Goal: Understand site structure: Grasp the organization and layout of the website

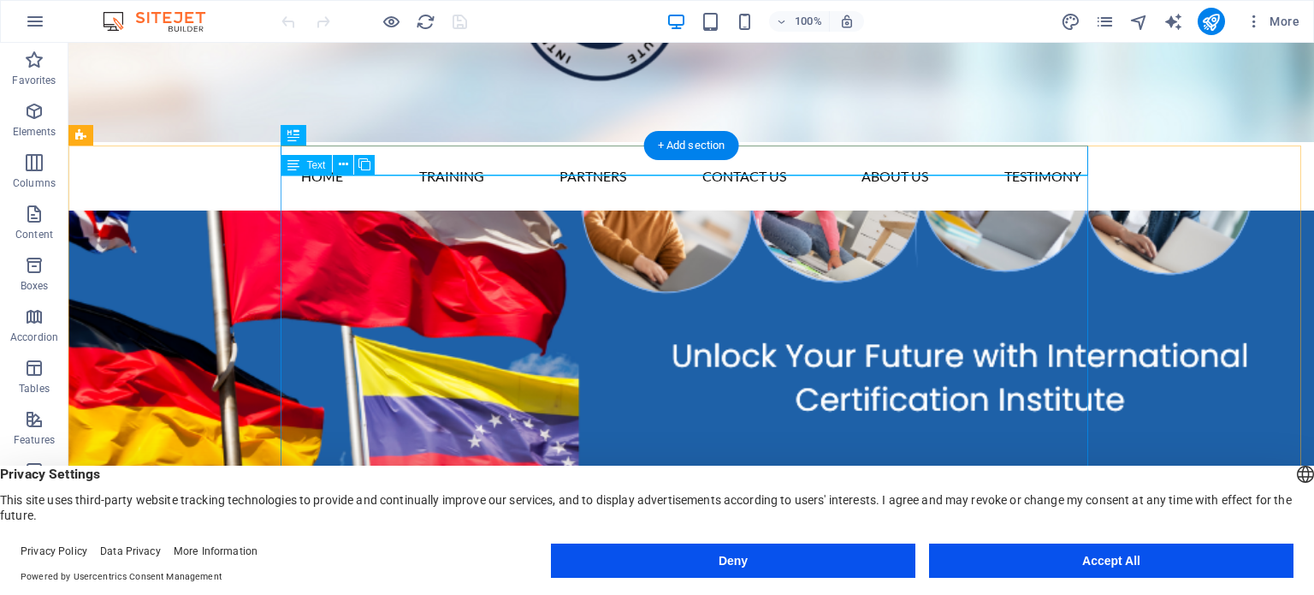
scroll to position [260, 0]
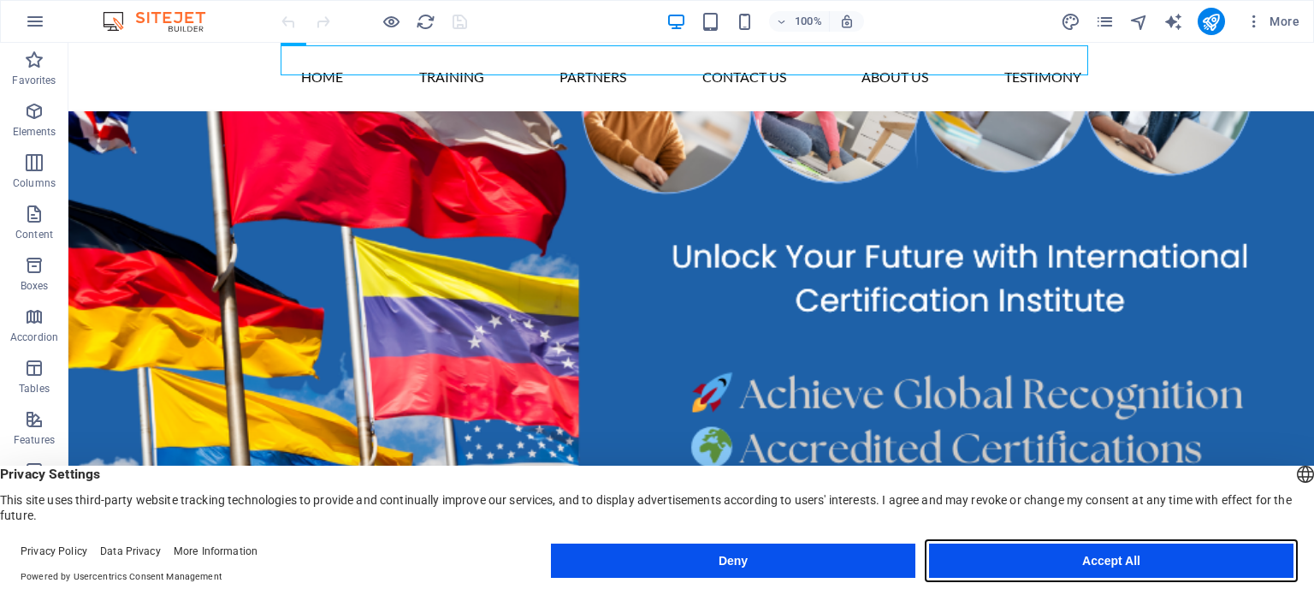
click at [1086, 566] on button "Accept All" at bounding box center [1111, 560] width 365 height 34
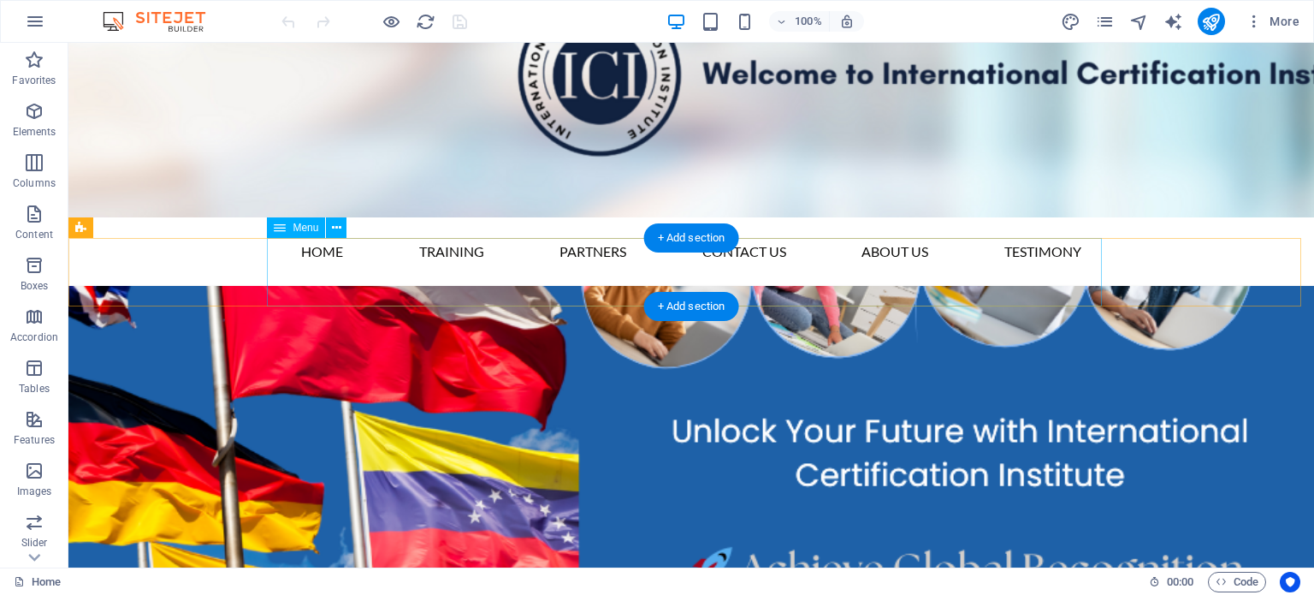
scroll to position [0, 0]
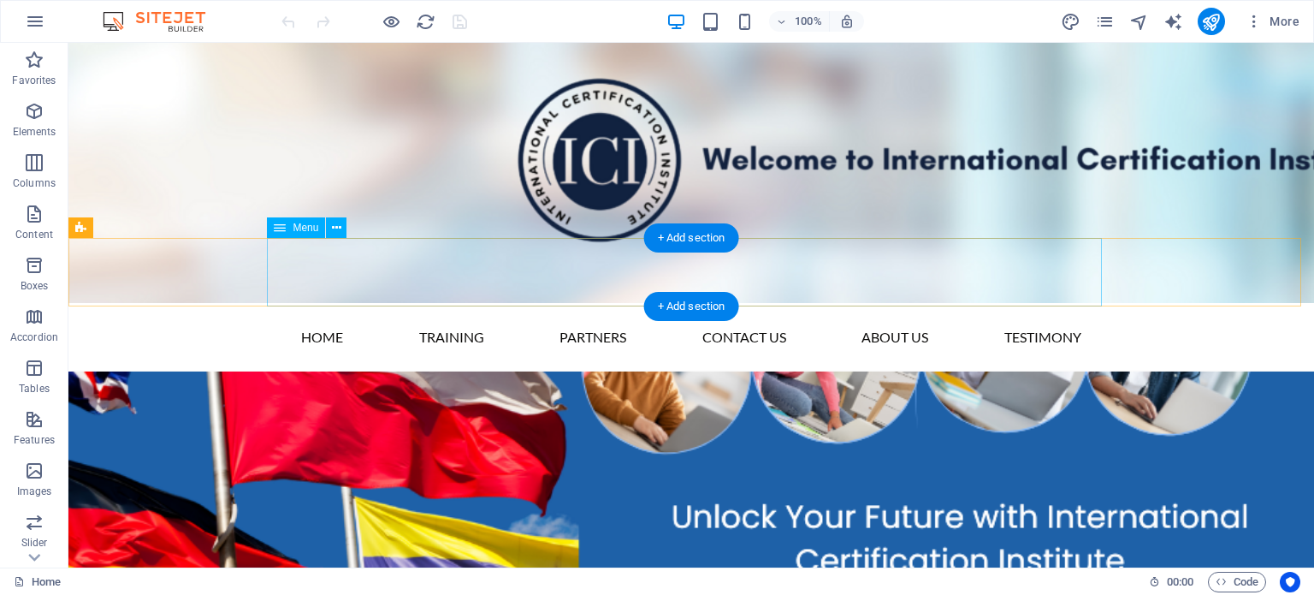
click at [465, 303] on nav "Home Training Partners Contact Us About Us Testimony" at bounding box center [691, 337] width 835 height 68
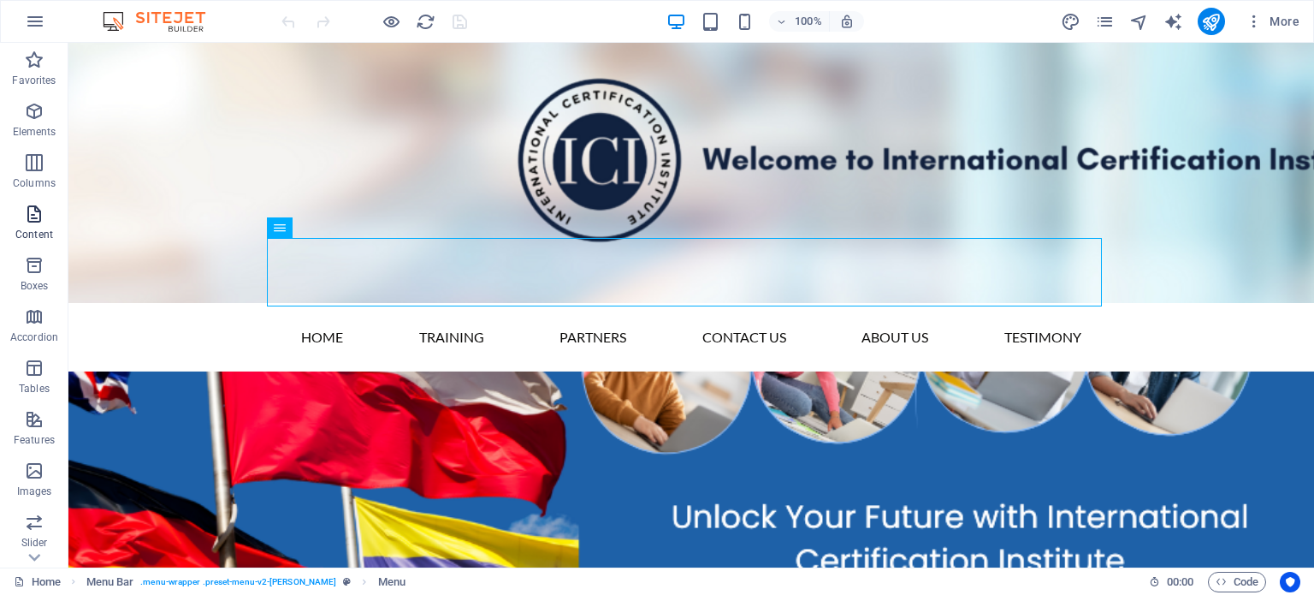
click at [33, 218] on icon "button" at bounding box center [34, 214] width 21 height 21
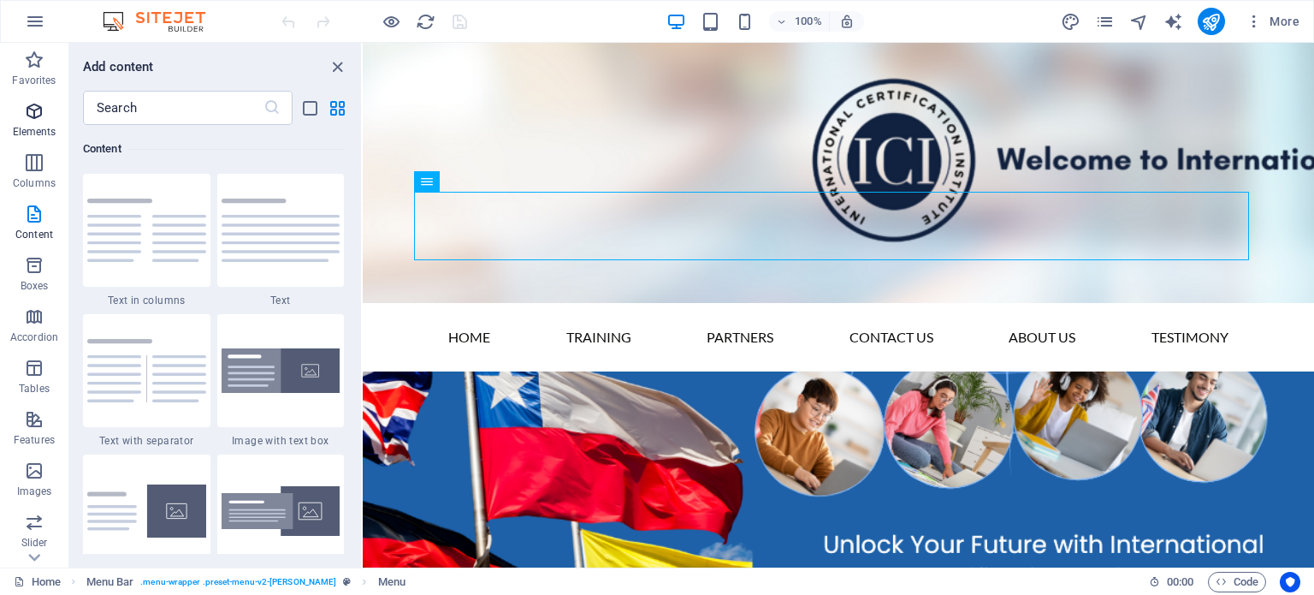
click at [27, 110] on icon "button" at bounding box center [34, 111] width 21 height 21
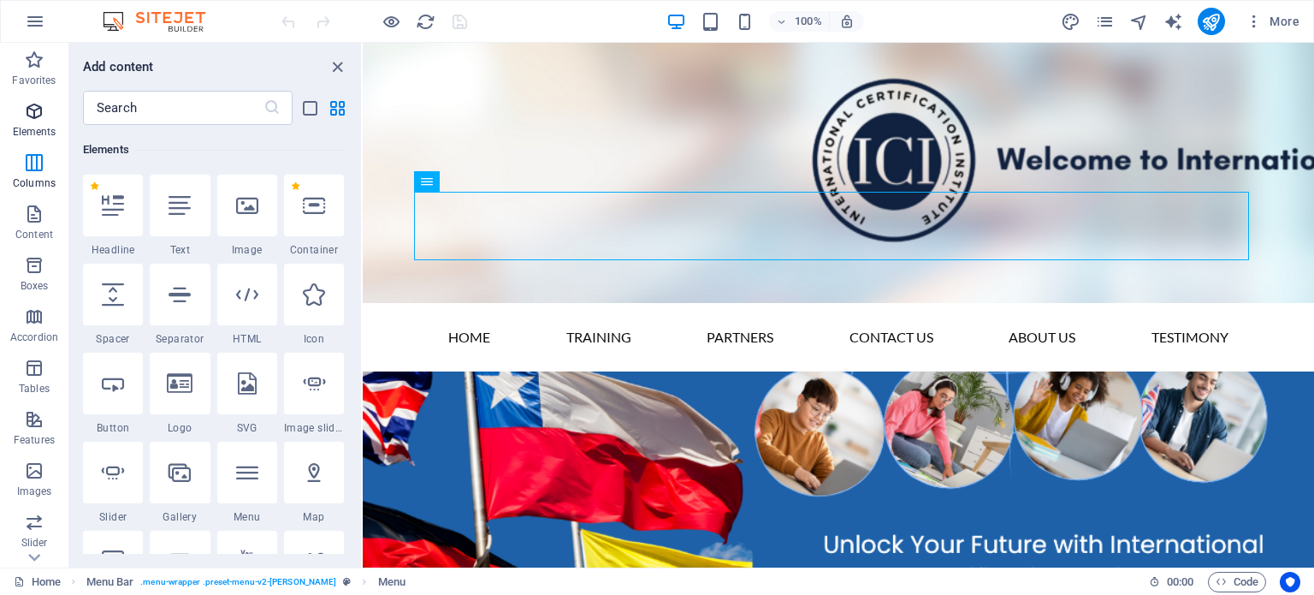
scroll to position [181, 0]
click at [27, 170] on icon "button" at bounding box center [34, 162] width 21 height 21
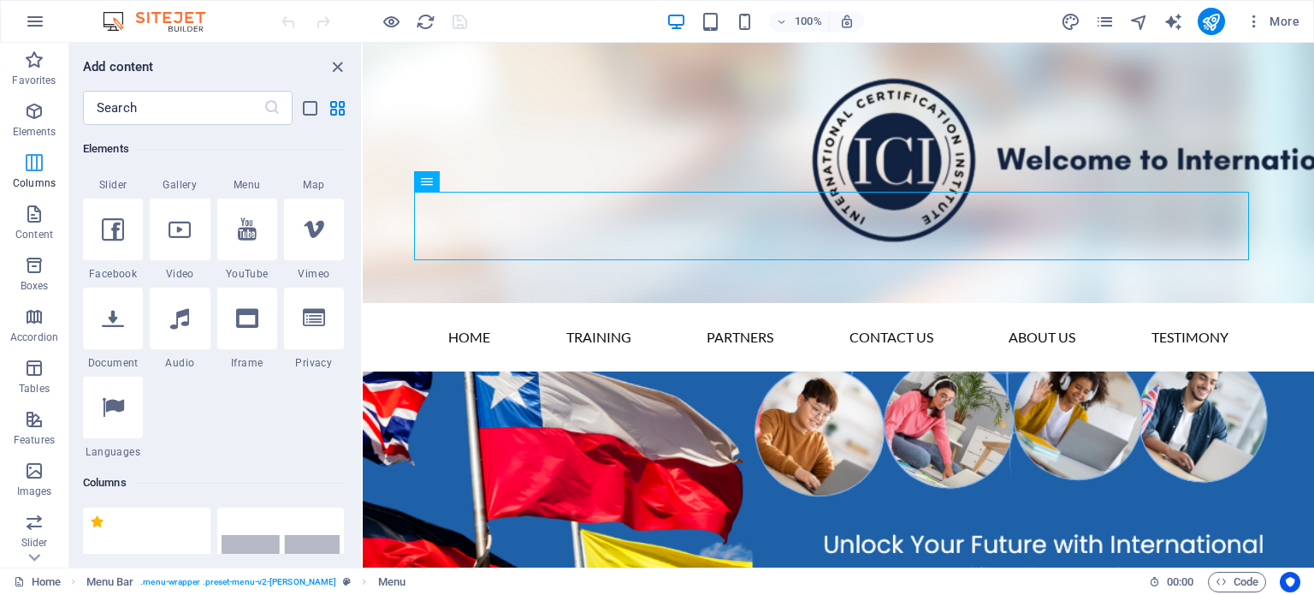
scroll to position [846, 0]
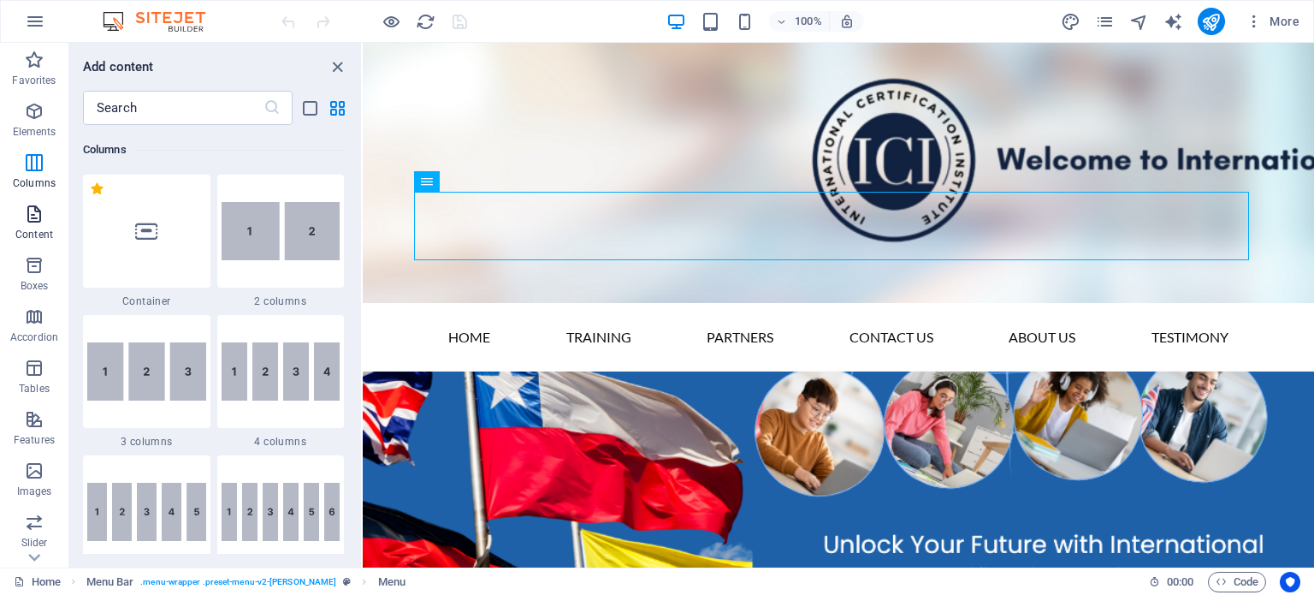
click at [31, 230] on p "Content" at bounding box center [34, 235] width 38 height 14
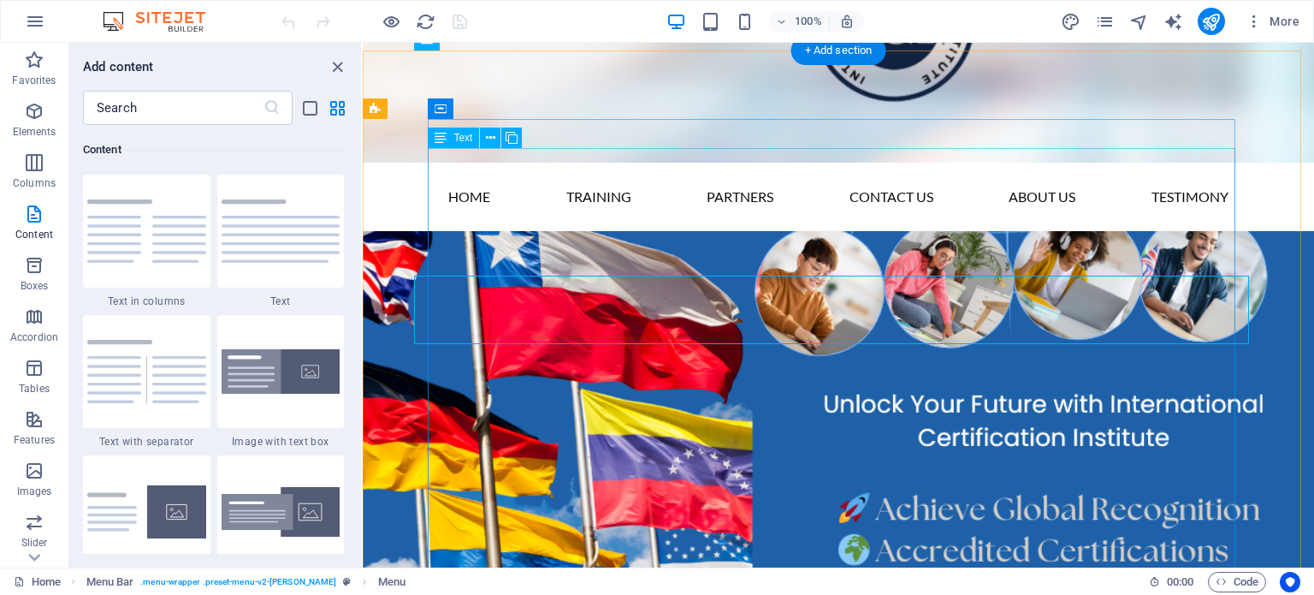
scroll to position [140, 0]
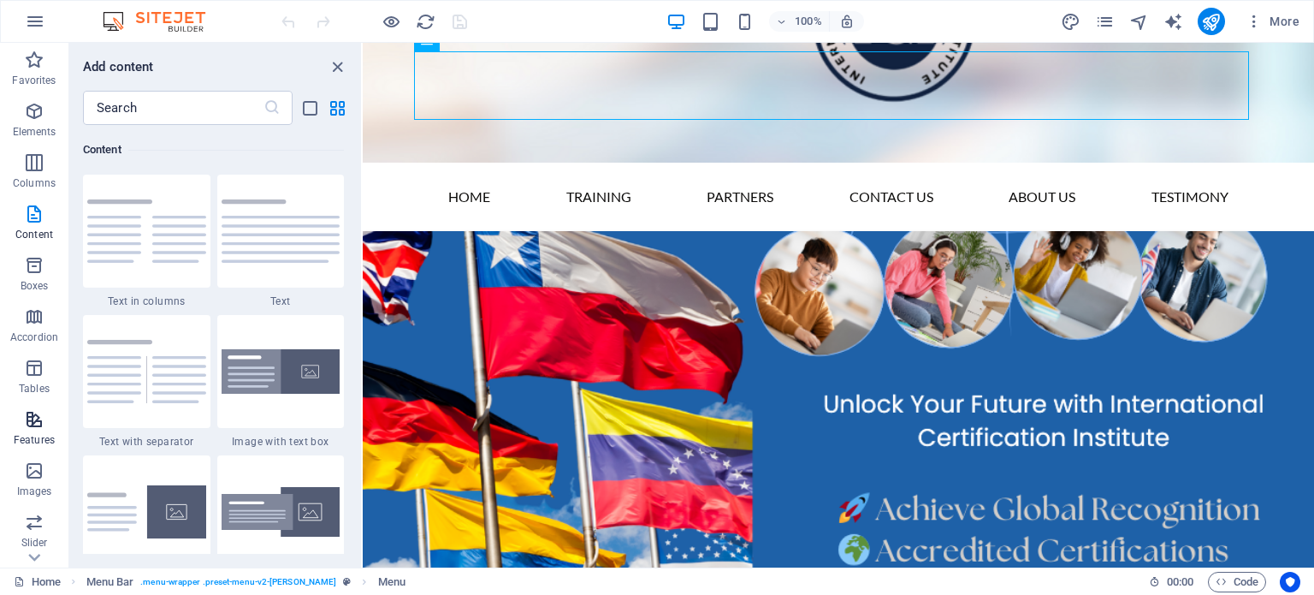
click at [34, 416] on icon "button" at bounding box center [34, 419] width 21 height 21
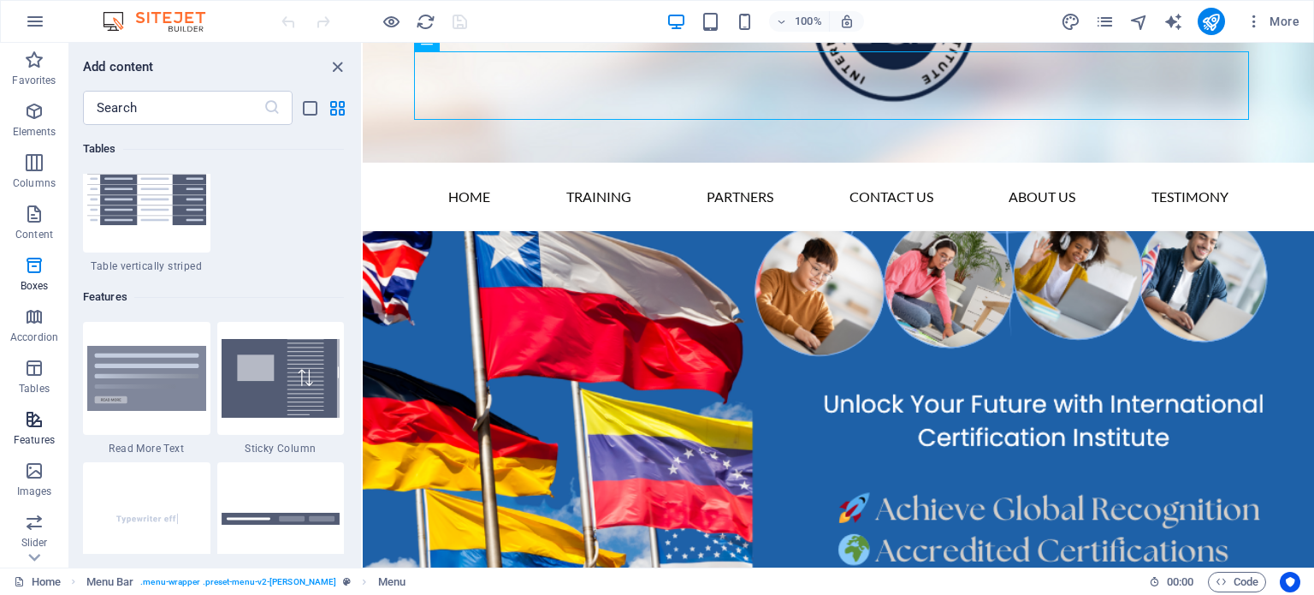
scroll to position [6670, 0]
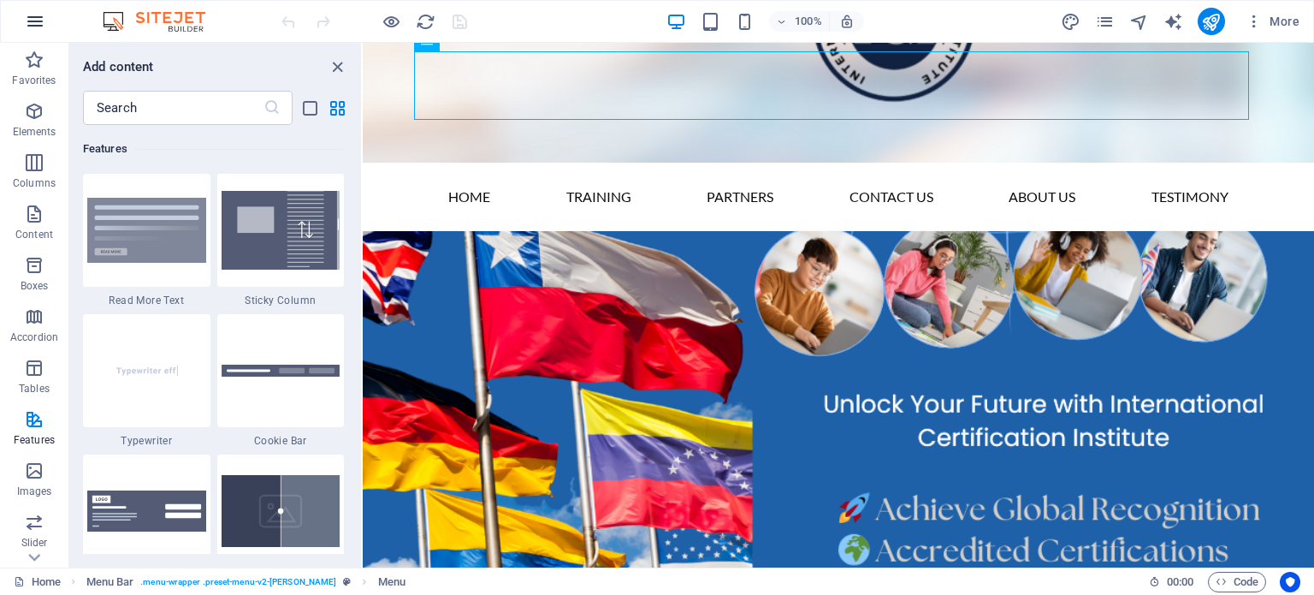
click at [31, 15] on icon "button" at bounding box center [35, 21] width 21 height 21
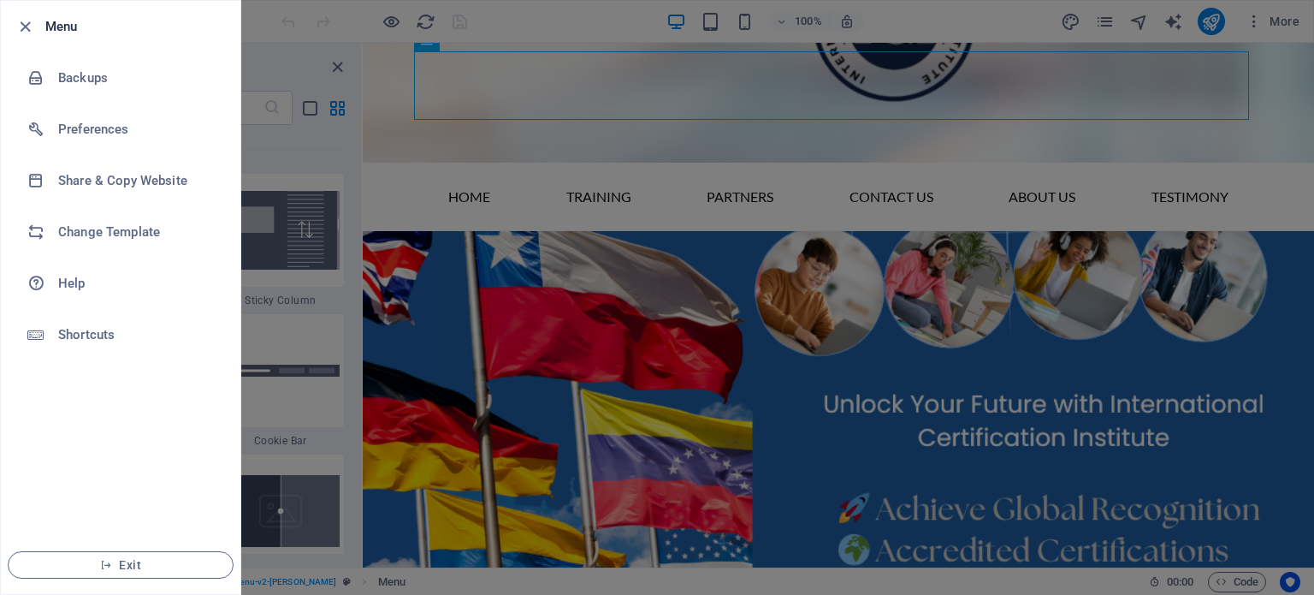
click at [608, 23] on div at bounding box center [657, 297] width 1314 height 595
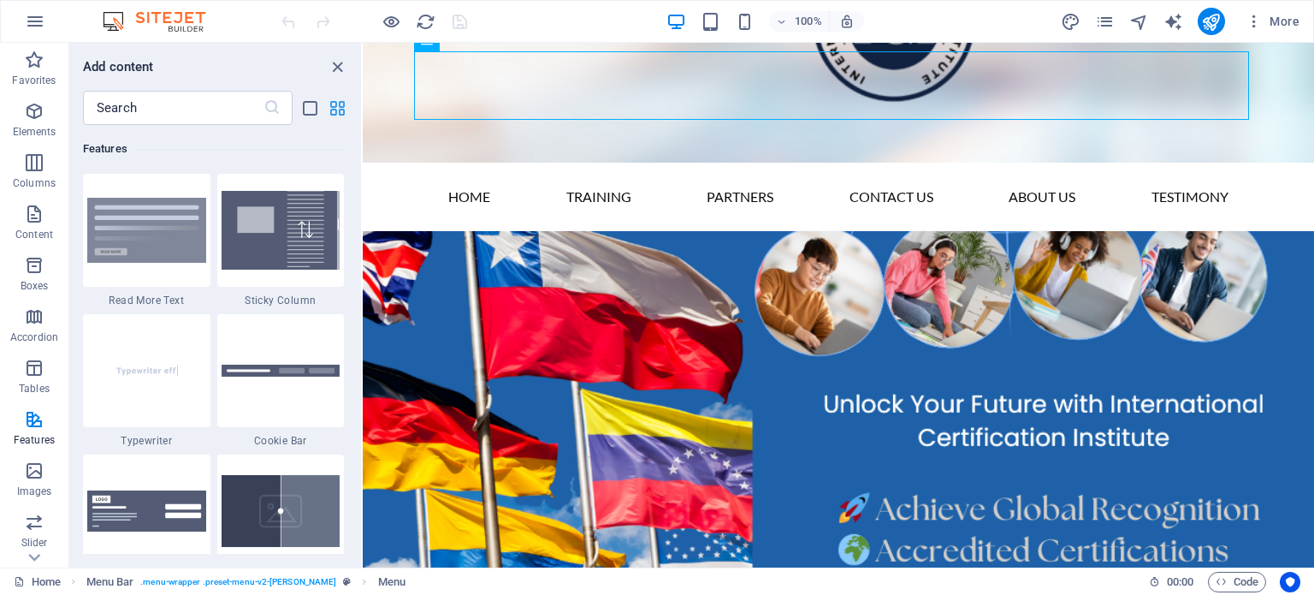
click at [329, 108] on icon "grid-view" at bounding box center [338, 108] width 20 height 20
click at [336, 107] on icon "grid-view" at bounding box center [338, 108] width 20 height 20
click at [303, 105] on icon "list-view" at bounding box center [310, 108] width 20 height 20
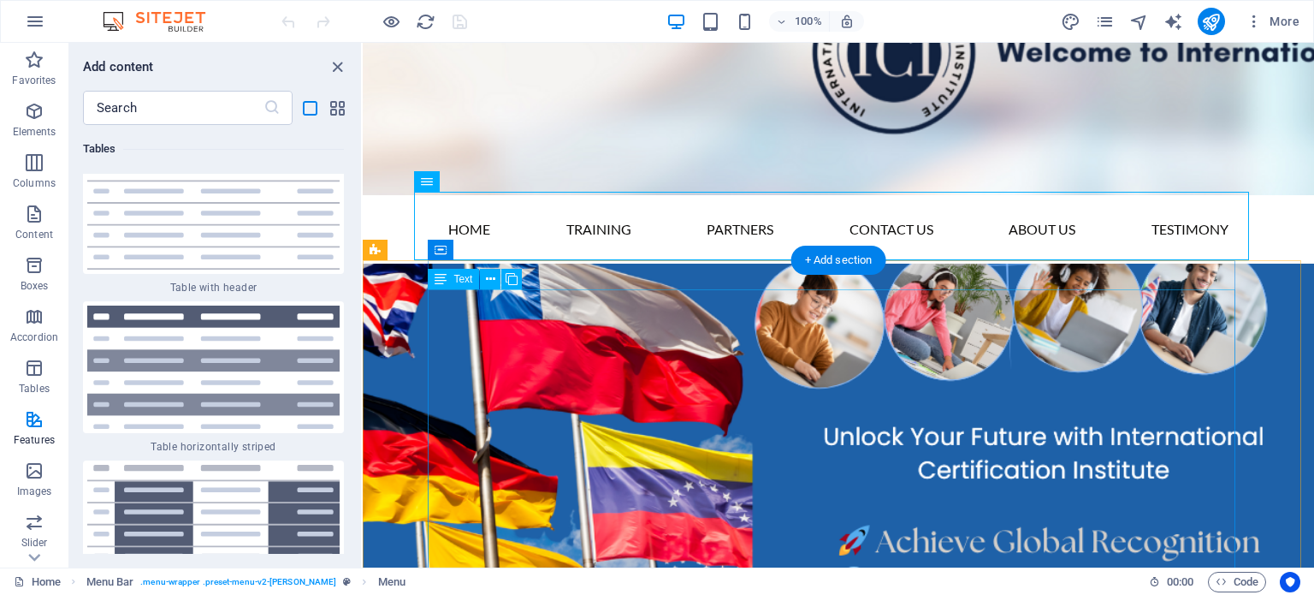
scroll to position [0, 0]
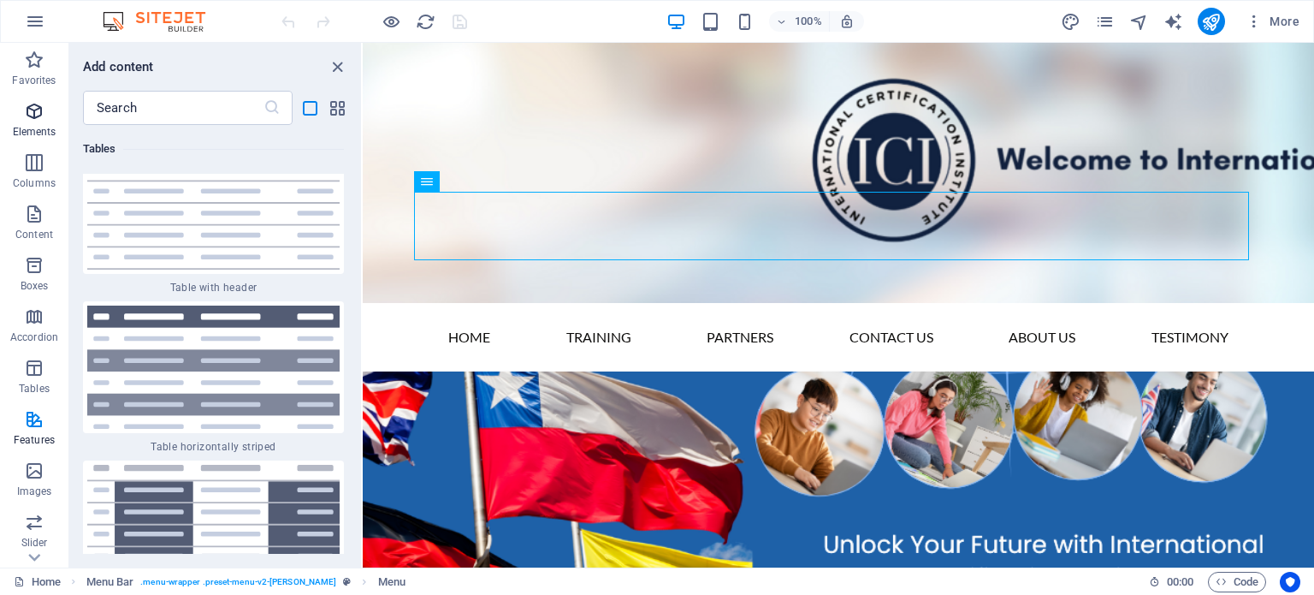
click at [34, 117] on icon "button" at bounding box center [34, 111] width 21 height 21
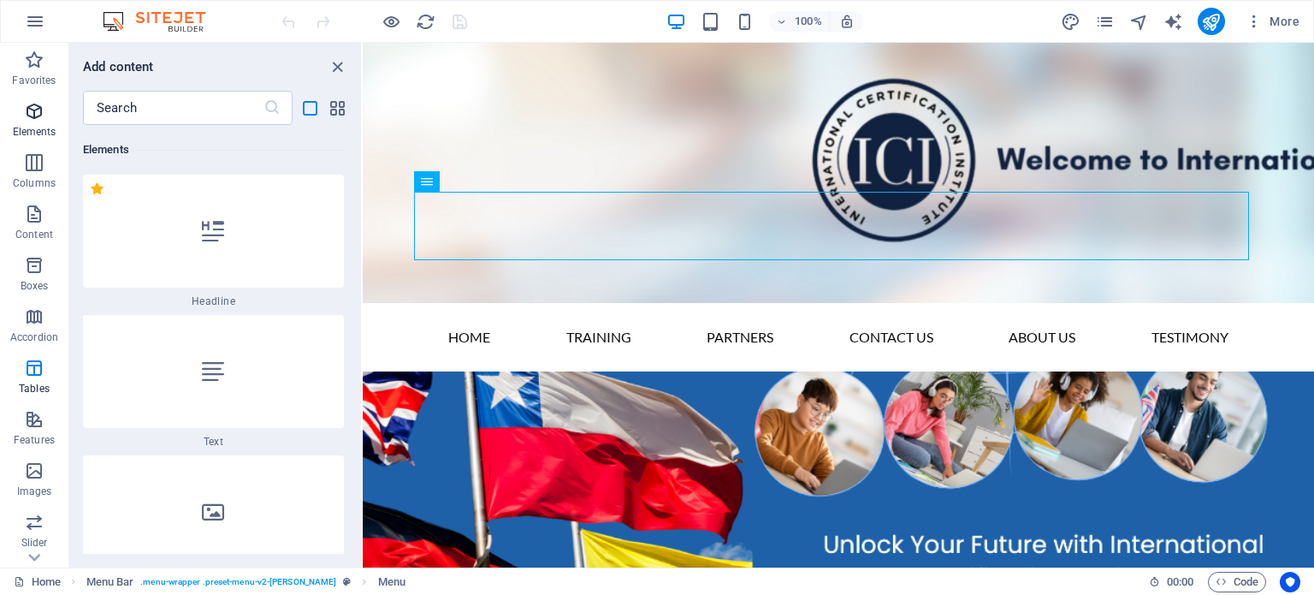
scroll to position [322, 0]
click at [333, 62] on icon "close panel" at bounding box center [338, 67] width 20 height 20
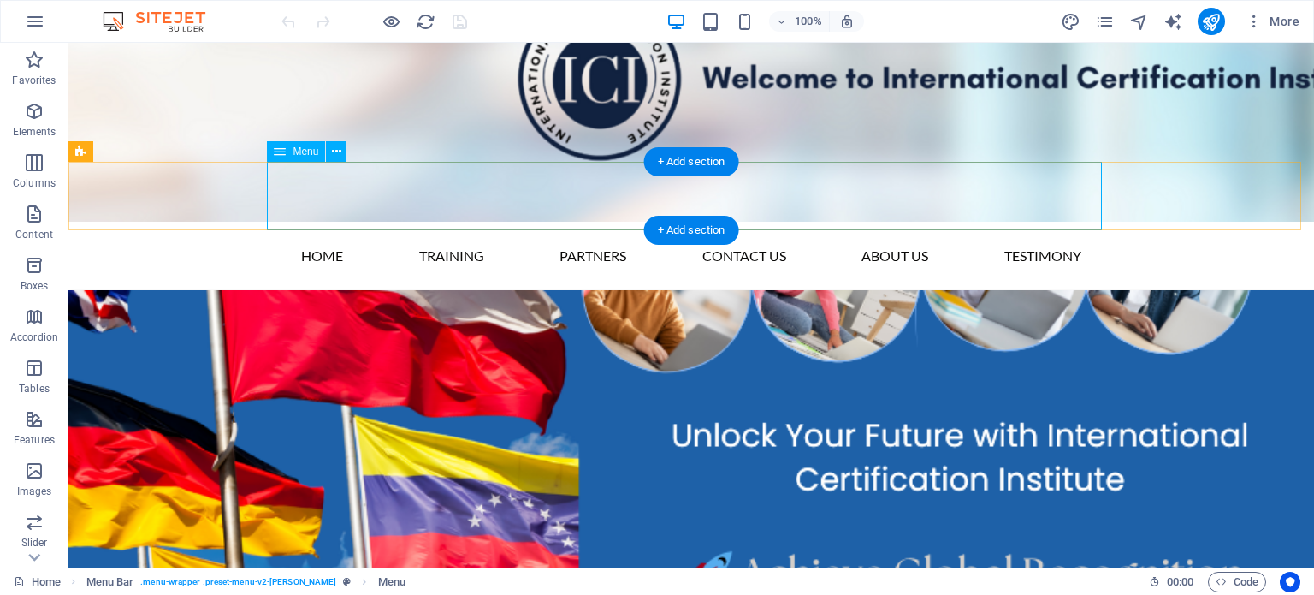
scroll to position [0, 0]
